Goal: Find specific page/section: Find specific page/section

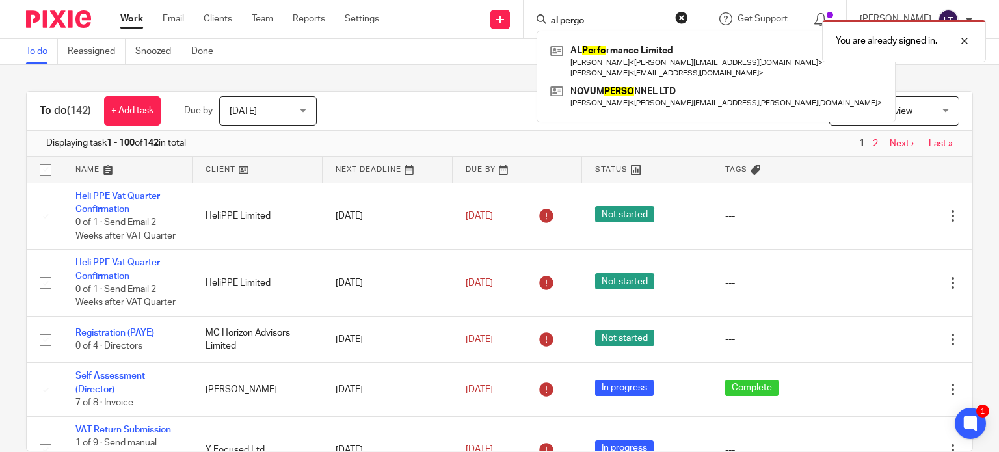
type input "al pergo"
click at [642, 43] on div "You are already signed in." at bounding box center [742, 37] width 486 height 49
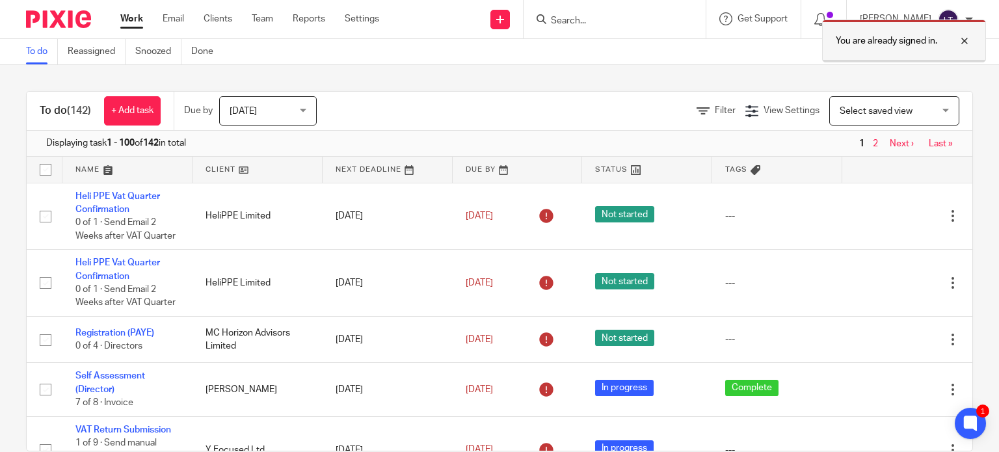
click at [967, 39] on div at bounding box center [954, 41] width 35 height 16
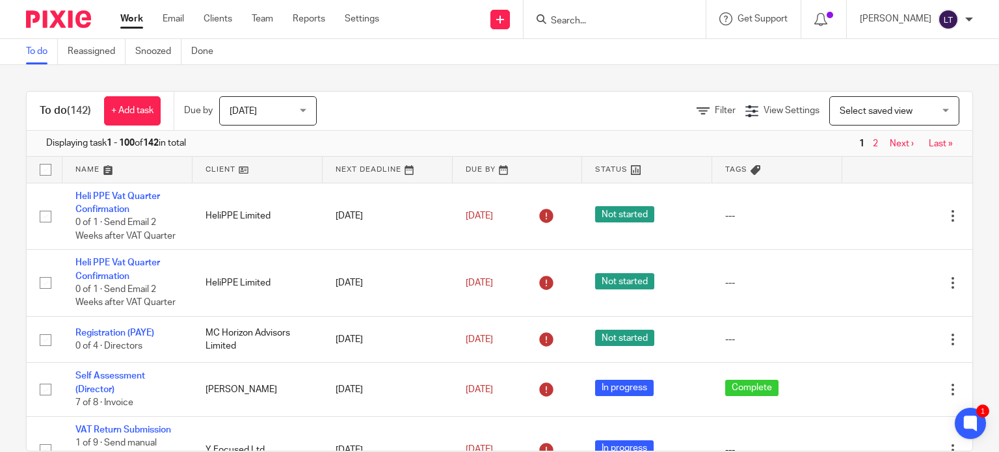
click at [629, 7] on div at bounding box center [614, 19] width 182 height 38
click at [613, 23] on input "Search" at bounding box center [607, 22] width 117 height 12
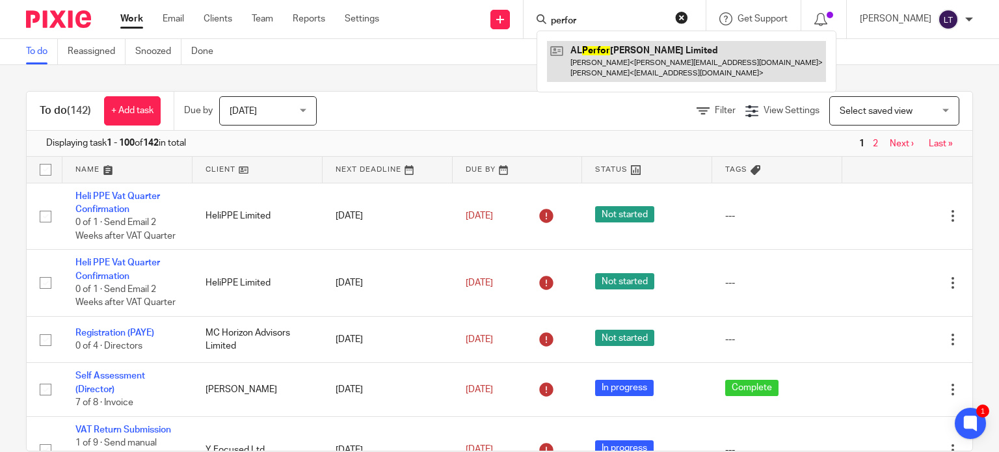
type input "perfor"
click at [639, 44] on link at bounding box center [686, 61] width 279 height 40
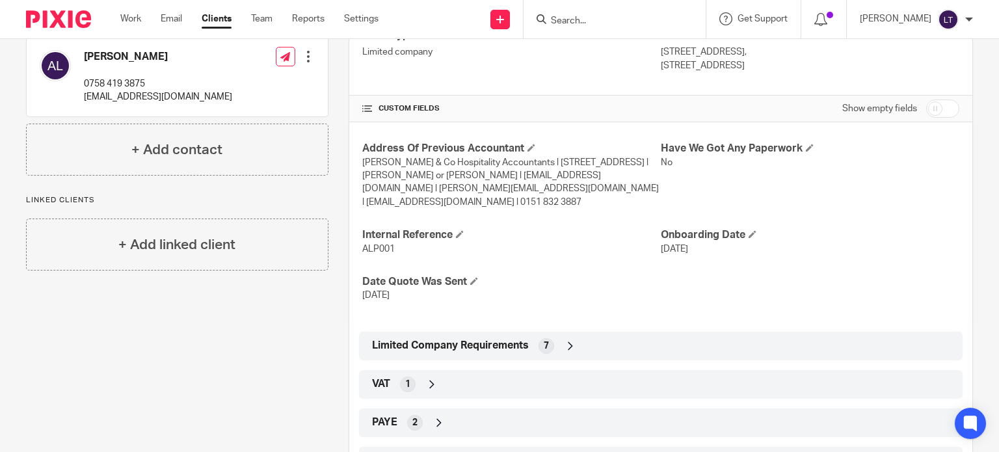
scroll to position [260, 0]
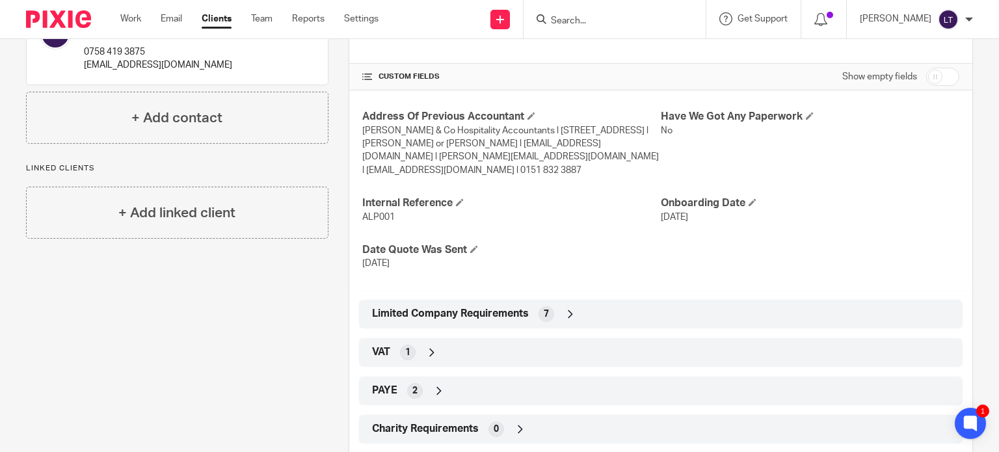
click at [570, 308] on icon at bounding box center [570, 314] width 13 height 13
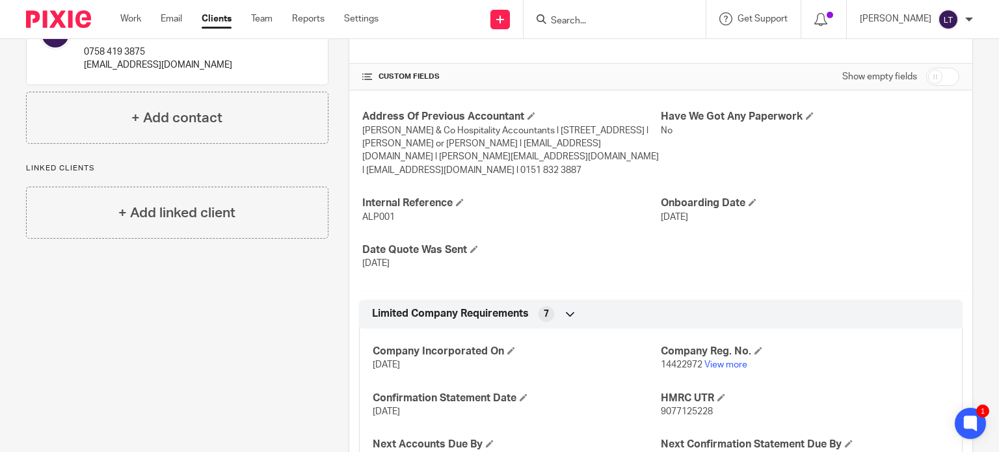
scroll to position [455, 0]
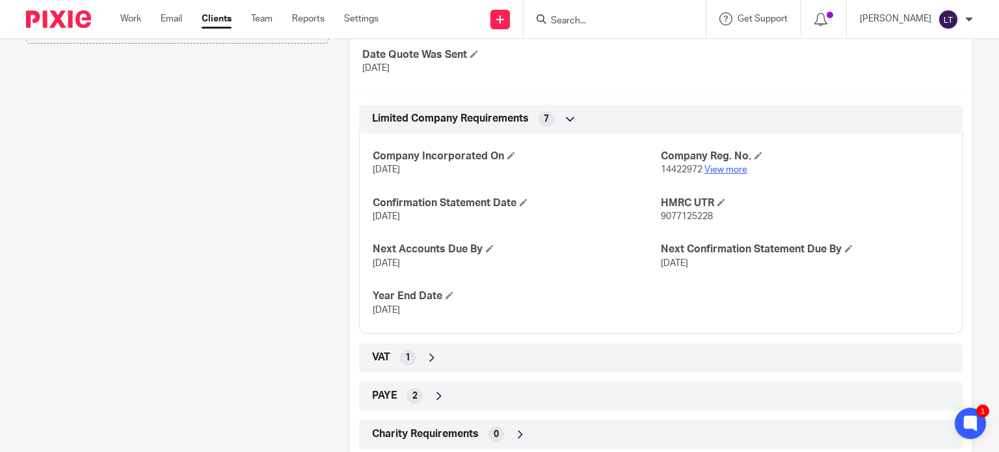
click at [720, 165] on link "View more" at bounding box center [725, 169] width 43 height 9
